Goal: Transaction & Acquisition: Purchase product/service

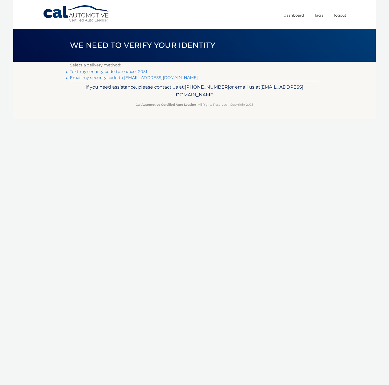
click at [81, 71] on link "Text my security code to xxx-xxx-2031" at bounding box center [108, 71] width 77 height 5
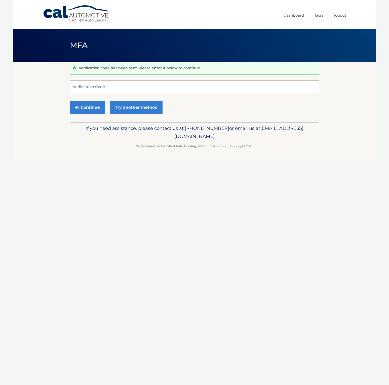
click at [77, 86] on input "Verification Code" at bounding box center [194, 86] width 249 height 13
type input "788916"
click at [70, 101] on button "Continue" at bounding box center [87, 107] width 35 height 13
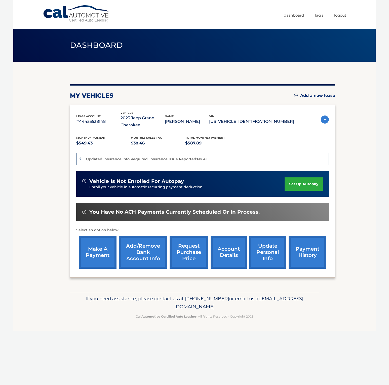
click at [97, 254] on link "make a payment" at bounding box center [98, 251] width 38 height 33
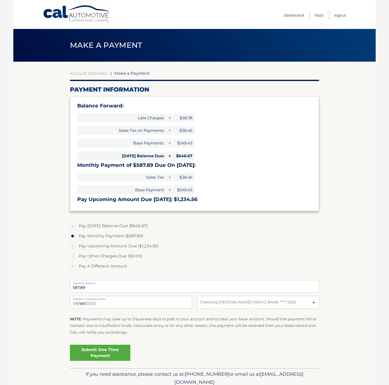
select select "M2I1ZGE2OWYtZGU5OC00NzcyLWExZTAtZWI2NGE4N2E0MTU4"
click at [89, 354] on link "Submit One Time Payment" at bounding box center [100, 352] width 60 height 16
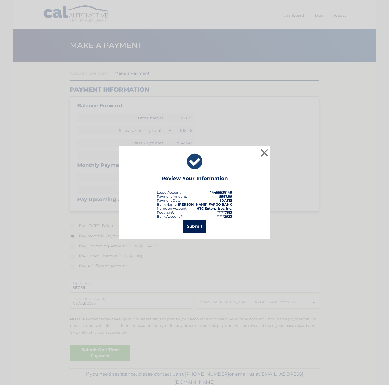
click at [195, 223] on button "Submit" at bounding box center [194, 226] width 23 height 12
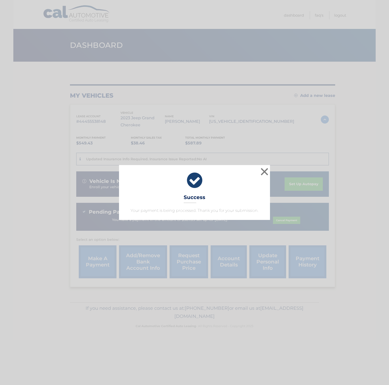
click at [215, 236] on div "× Success Your payment is being processed. Thank you for your submission. Loadi…" at bounding box center [194, 192] width 389 height 385
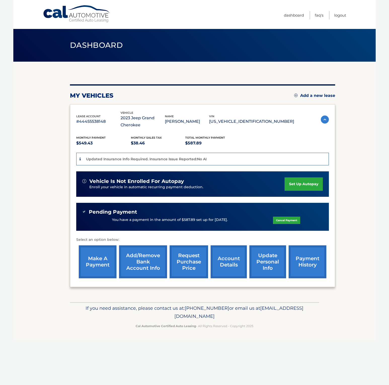
click at [367, 198] on section "my vehicles Add a new lease lease account #44455538148 vehicle 2023 Jeep Grand …" at bounding box center [194, 182] width 362 height 240
